Goal: Transaction & Acquisition: Book appointment/travel/reservation

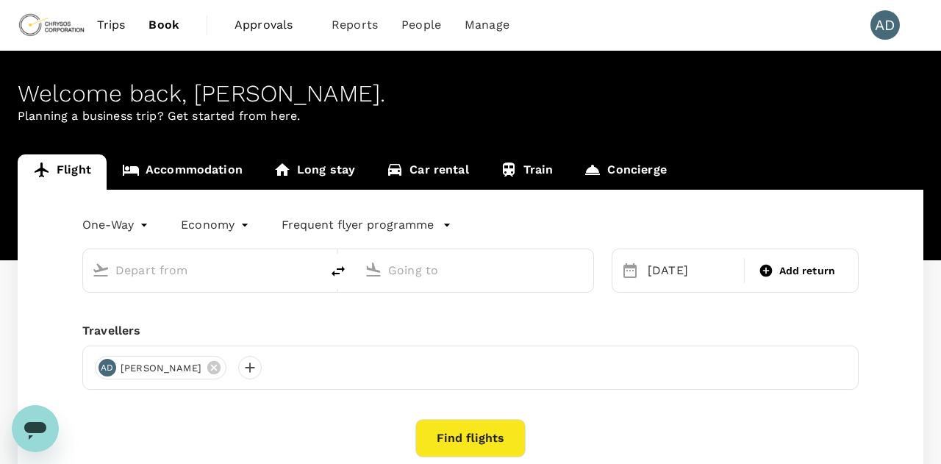
type input "[GEOGRAPHIC_DATA], [GEOGRAPHIC_DATA] (any)"
type input "Vancouver Intl (YVR)"
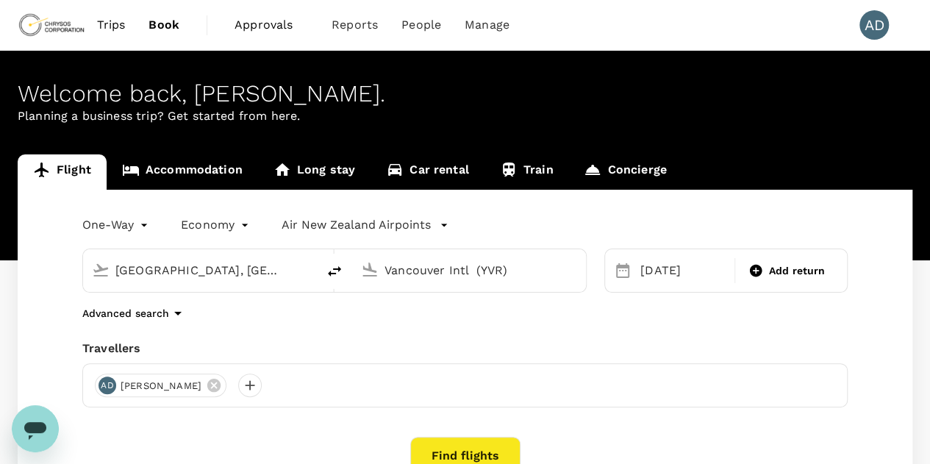
click at [330, 272] on icon "delete" at bounding box center [334, 271] width 13 height 10
type input "Vancouver Intl (YVR)"
click at [428, 270] on input "[GEOGRAPHIC_DATA], [GEOGRAPHIC_DATA] (any)" at bounding box center [470, 270] width 171 height 23
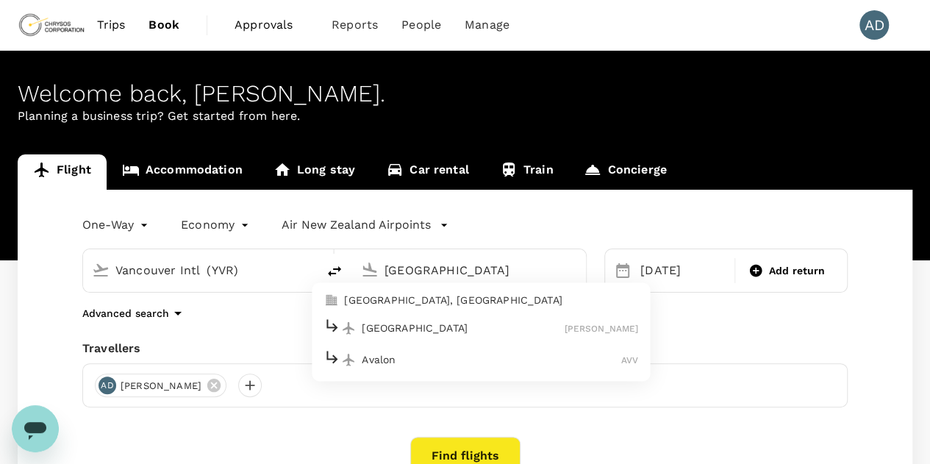
click at [404, 302] on p "[GEOGRAPHIC_DATA], [GEOGRAPHIC_DATA]" at bounding box center [491, 300] width 294 height 15
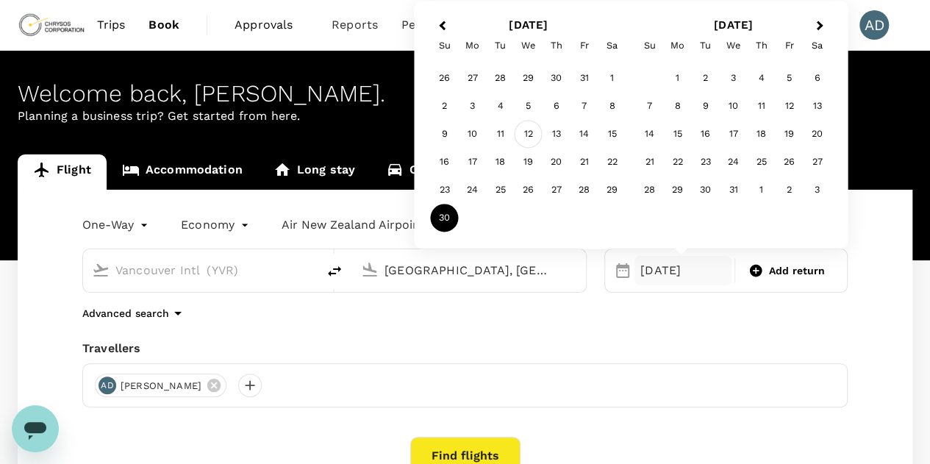
type input "[GEOGRAPHIC_DATA], [GEOGRAPHIC_DATA] (any)"
click at [529, 136] on div "12" at bounding box center [529, 135] width 28 height 28
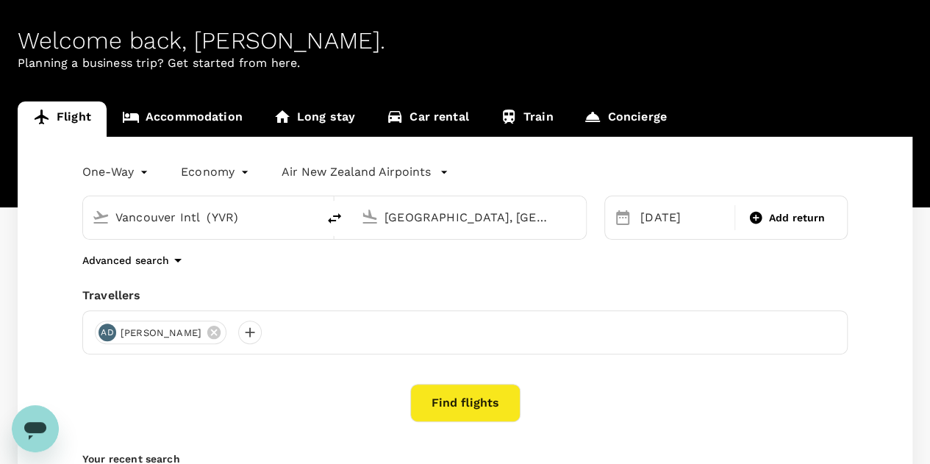
scroll to position [74, 0]
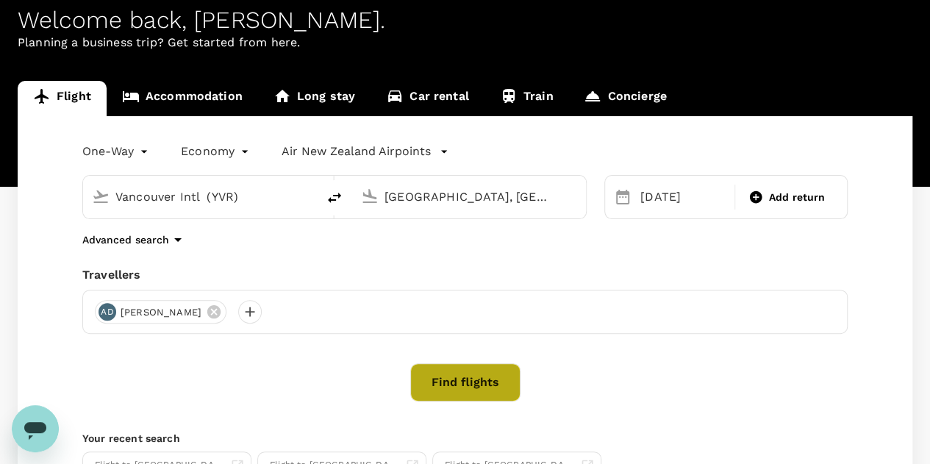
click at [449, 380] on button "Find flights" at bounding box center [465, 382] width 110 height 38
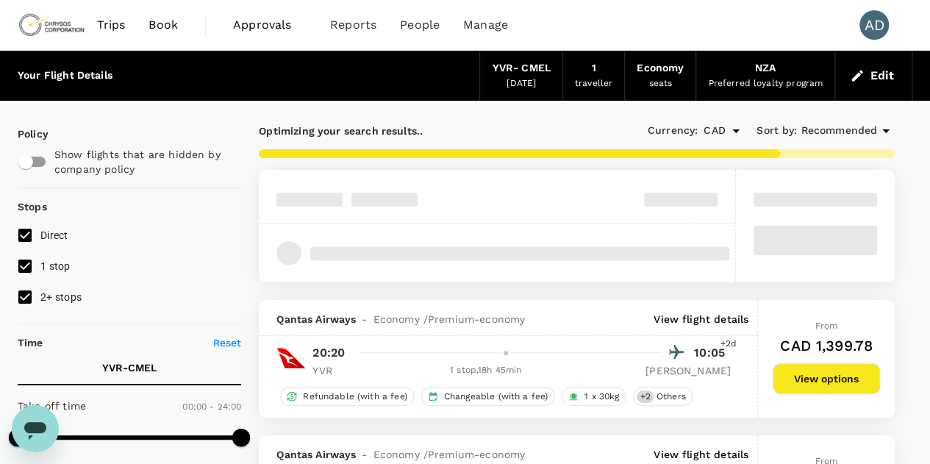
click at [26, 296] on input "2+ stops" at bounding box center [25, 297] width 31 height 31
checkbox input "false"
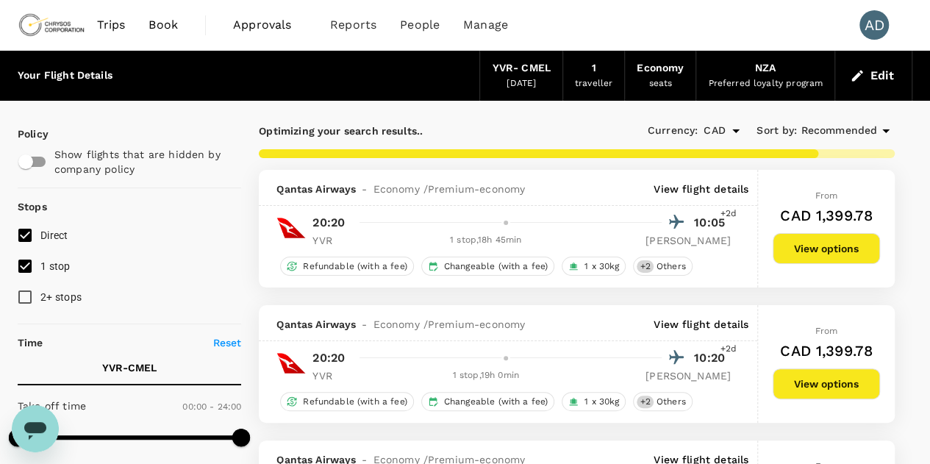
type input "3820"
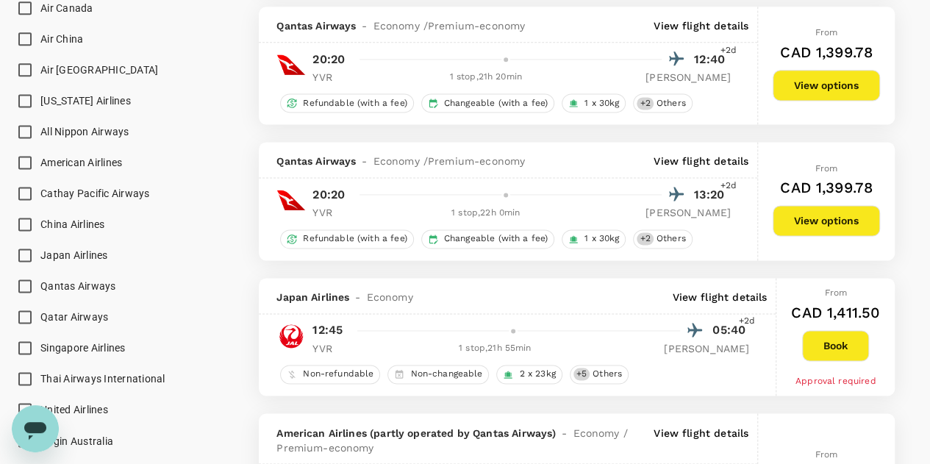
scroll to position [1029, 0]
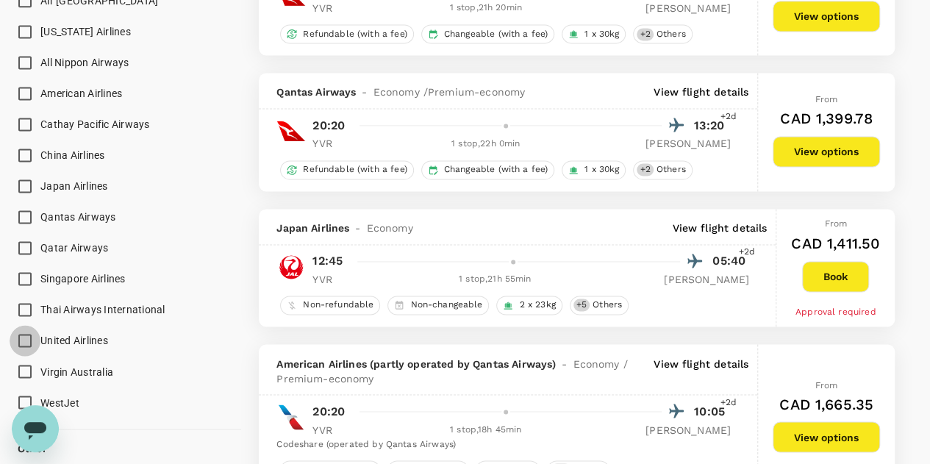
click at [27, 340] on input "United Airlines" at bounding box center [25, 340] width 31 height 31
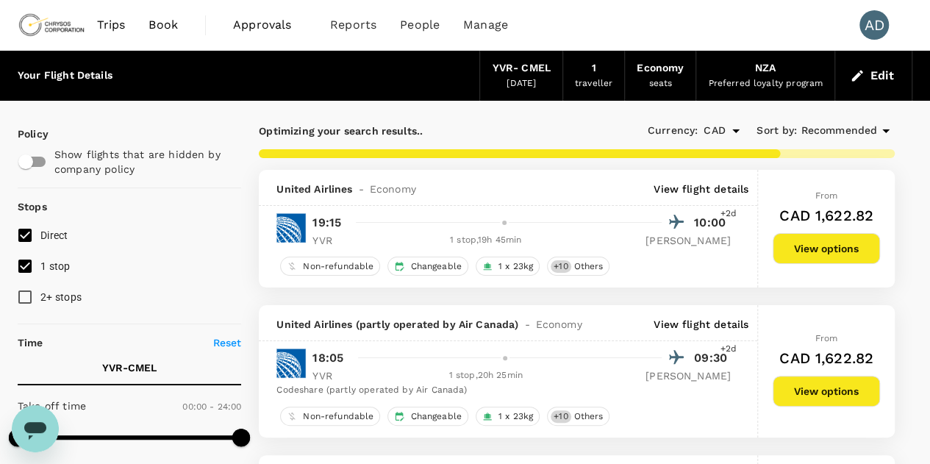
scroll to position [0, 0]
click at [716, 189] on p "View flight details" at bounding box center [701, 189] width 95 height 15
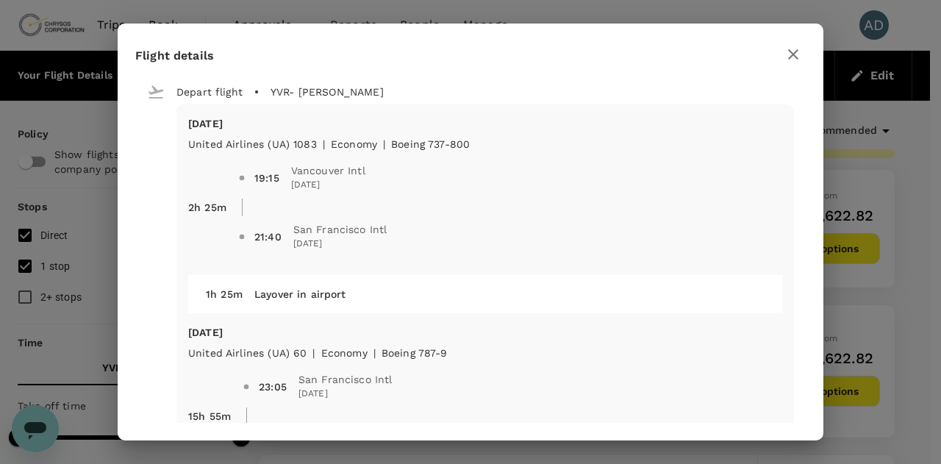
click at [796, 51] on icon "button" at bounding box center [793, 54] width 10 height 10
checkbox input "false"
checkbox input "true"
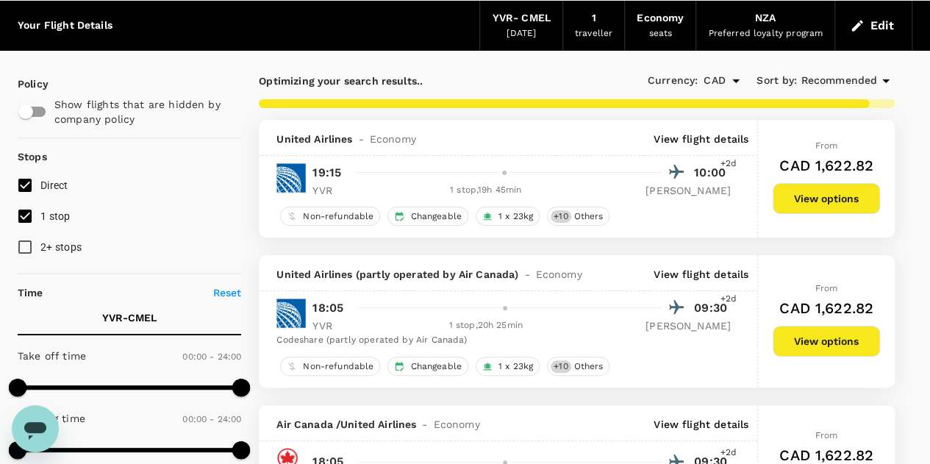
scroll to position [147, 0]
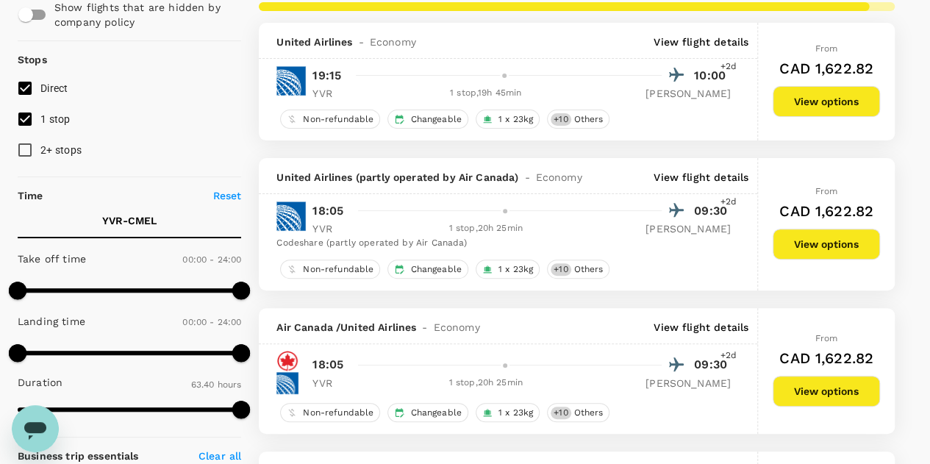
click at [701, 177] on p "View flight details" at bounding box center [701, 177] width 95 height 15
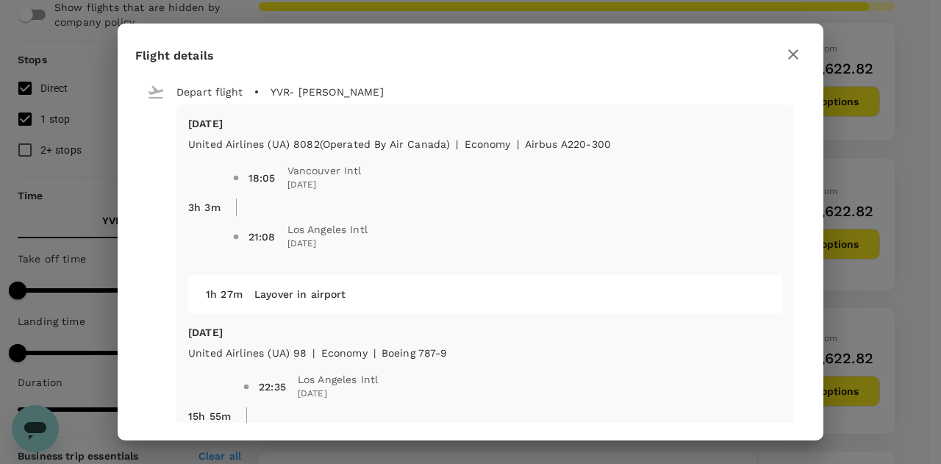
click at [794, 54] on icon "button" at bounding box center [793, 54] width 10 height 10
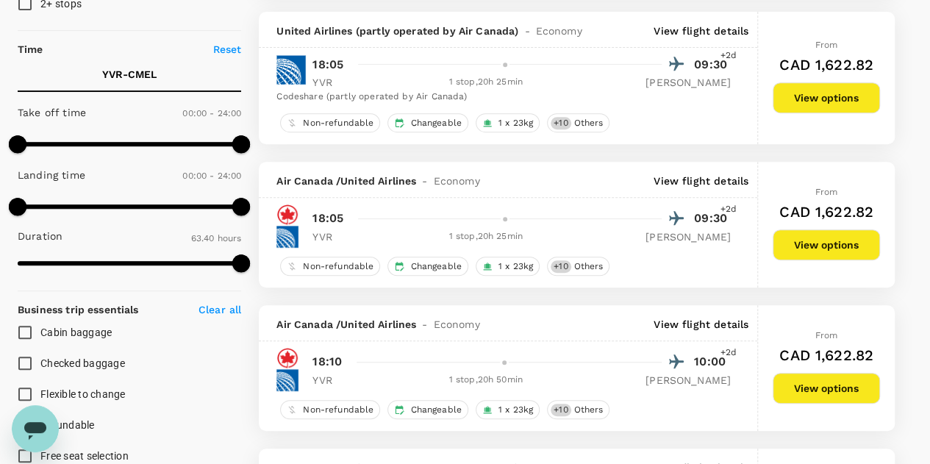
scroll to position [294, 0]
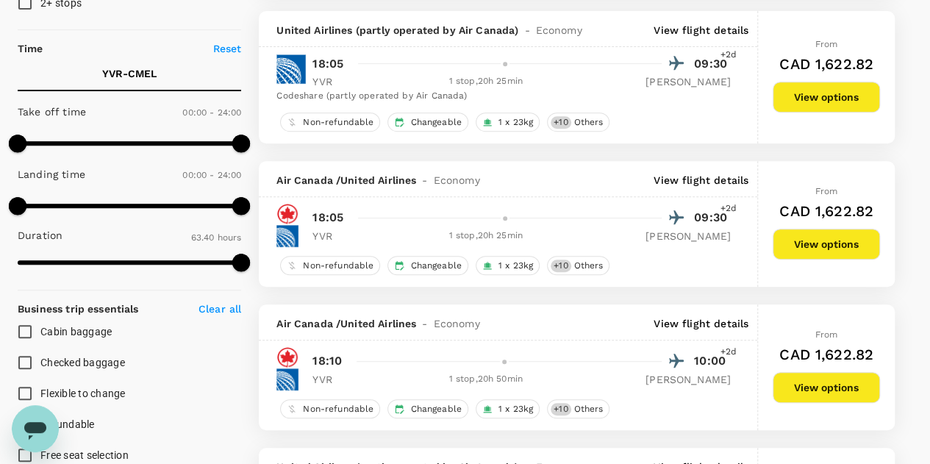
click at [716, 177] on p "View flight details" at bounding box center [701, 180] width 95 height 15
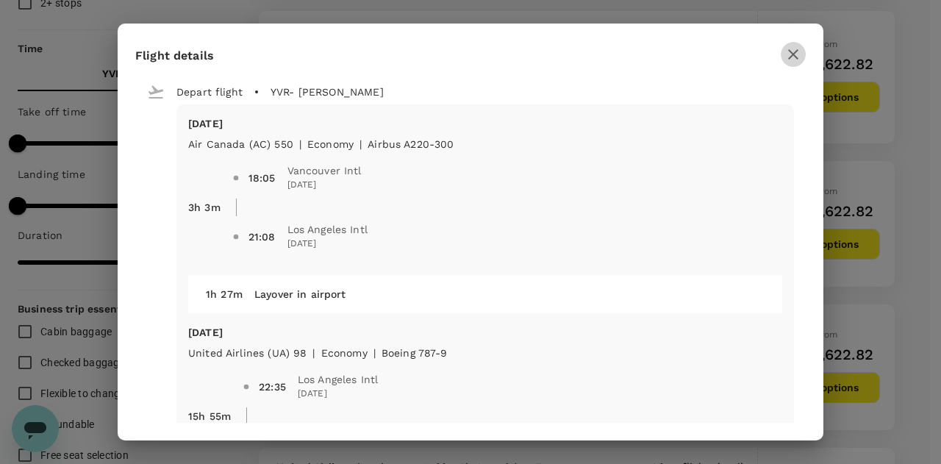
click at [794, 51] on icon "button" at bounding box center [794, 55] width 18 height 18
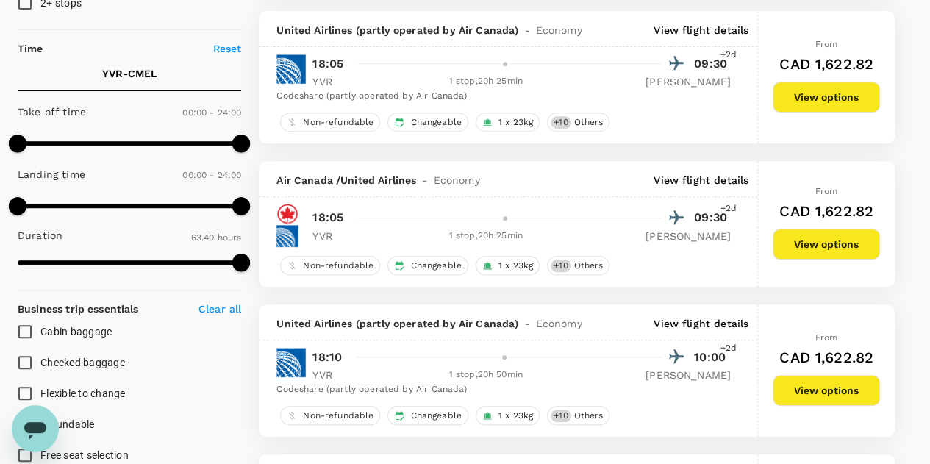
click at [687, 326] on p "View flight details" at bounding box center [701, 323] width 95 height 15
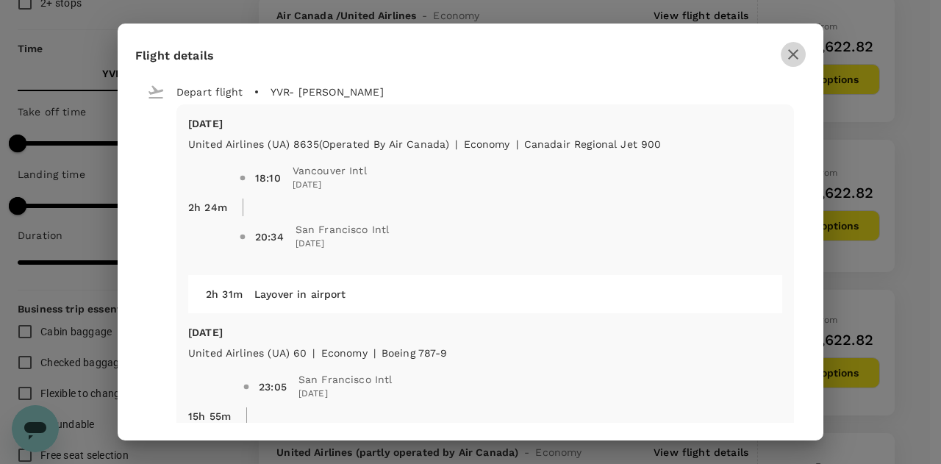
click at [793, 51] on icon "button" at bounding box center [794, 55] width 18 height 18
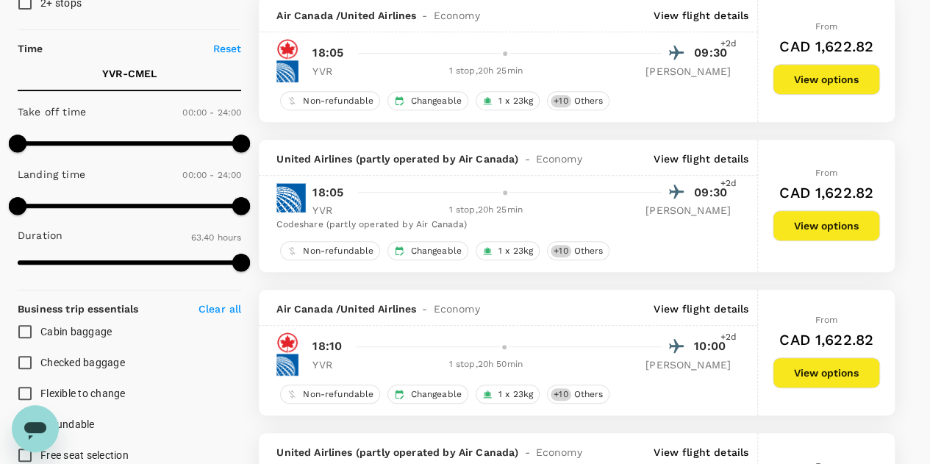
click at [687, 302] on p "View flight details" at bounding box center [701, 308] width 95 height 15
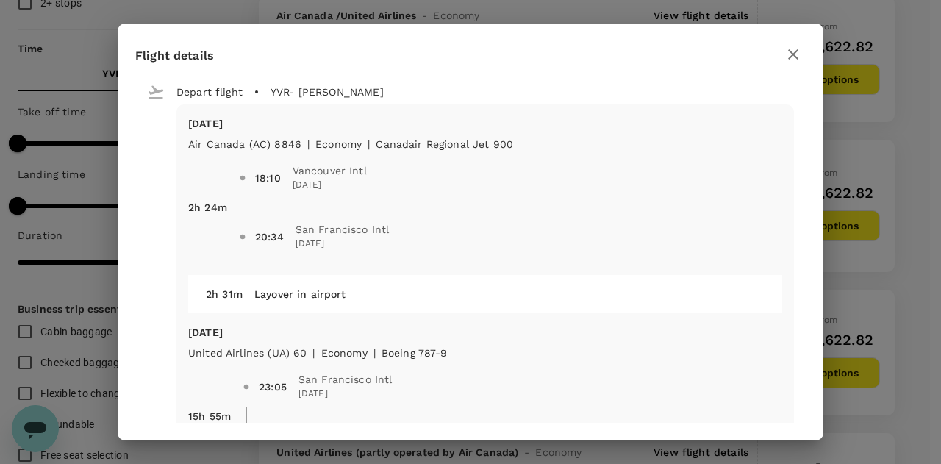
click at [790, 57] on icon "button" at bounding box center [793, 54] width 10 height 10
